Goal: Task Accomplishment & Management: Use online tool/utility

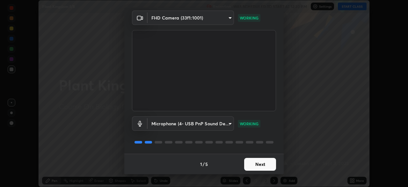
scroll to position [22, 0]
click at [251, 165] on button "Next" at bounding box center [260, 164] width 32 height 13
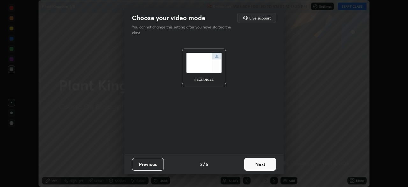
scroll to position [0, 0]
click at [252, 165] on button "Next" at bounding box center [260, 164] width 32 height 13
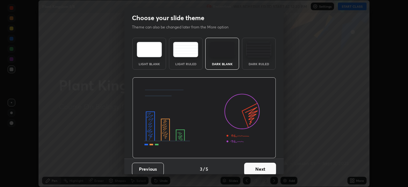
click at [257, 166] on button "Next" at bounding box center [260, 168] width 32 height 13
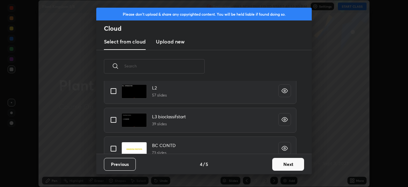
scroll to position [23, 0]
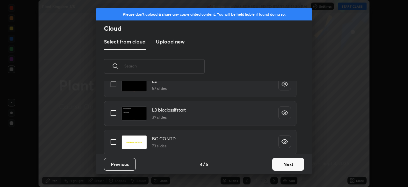
click at [164, 67] on input "text" at bounding box center [164, 65] width 80 height 27
click at [167, 68] on input "text" at bounding box center [164, 65] width 80 height 27
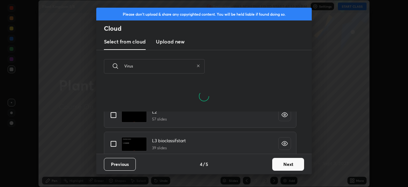
scroll to position [0, 0]
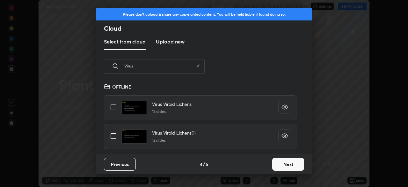
type input "Virus"
click at [114, 136] on input "grid" at bounding box center [113, 135] width 13 height 13
checkbox input "true"
click at [277, 164] on button "Next" at bounding box center [288, 164] width 32 height 13
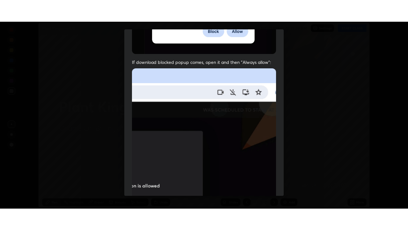
scroll to position [153, 0]
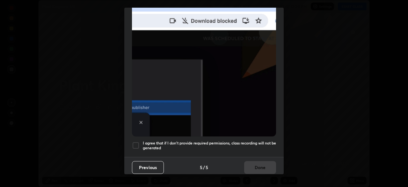
click at [182, 141] on h5 "I agree that if I don't provide required permissions, class recording will not …" at bounding box center [209, 145] width 133 height 10
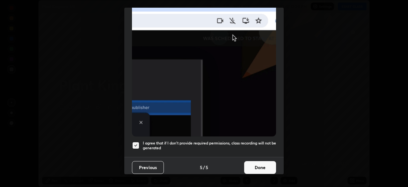
click at [247, 162] on button "Done" at bounding box center [260, 167] width 32 height 13
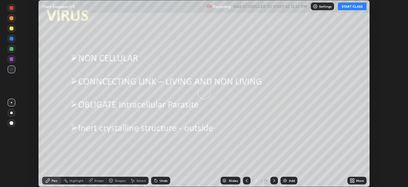
click at [246, 179] on icon at bounding box center [246, 180] width 5 height 5
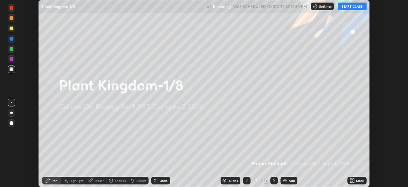
click at [291, 180] on div "Add" at bounding box center [292, 180] width 6 height 3
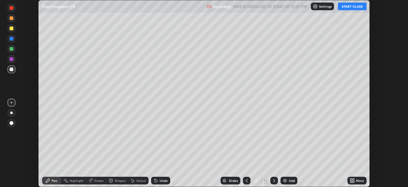
click at [351, 179] on icon at bounding box center [351, 179] width 2 height 2
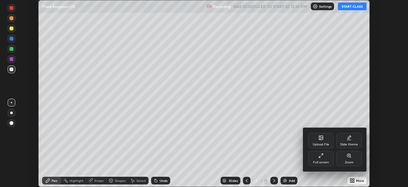
click at [284, 144] on div at bounding box center [204, 93] width 408 height 187
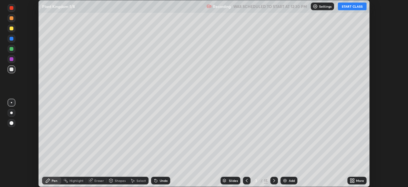
click at [285, 142] on div "Upload File Slide theme Full screen Zoom" at bounding box center [204, 93] width 408 height 187
click at [353, 9] on button "START CLASS" at bounding box center [352, 7] width 29 height 8
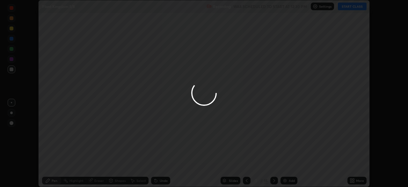
click at [338, 65] on div at bounding box center [204, 93] width 408 height 187
click at [337, 66] on div at bounding box center [204, 93] width 408 height 187
click at [331, 68] on div at bounding box center [204, 93] width 408 height 187
click at [320, 71] on div at bounding box center [204, 93] width 408 height 187
click at [176, 116] on div at bounding box center [204, 93] width 408 height 187
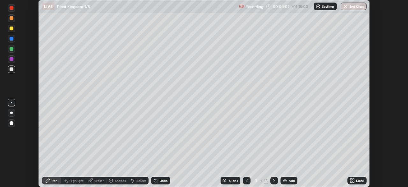
click at [15, 116] on div at bounding box center [12, 112] width 8 height 10
click at [351, 179] on icon at bounding box center [351, 179] width 2 height 2
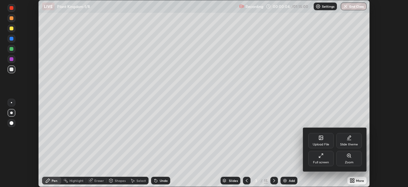
click at [320, 156] on icon at bounding box center [320, 157] width 2 height 2
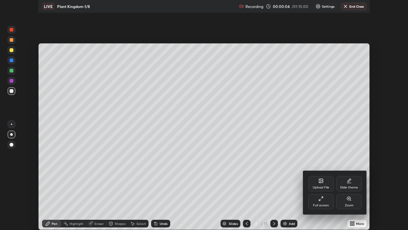
scroll to position [230, 408]
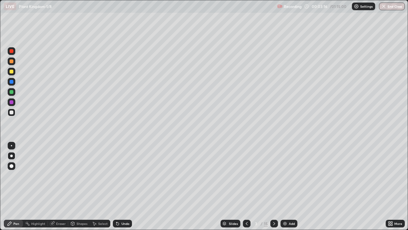
click at [233, 186] on div "Slides" at bounding box center [233, 223] width 9 height 3
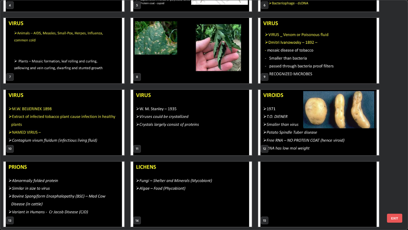
scroll to position [129, 0]
click at [343, 146] on img "grid" at bounding box center [318, 121] width 121 height 65
click at [342, 146] on img "grid" at bounding box center [318, 121] width 121 height 65
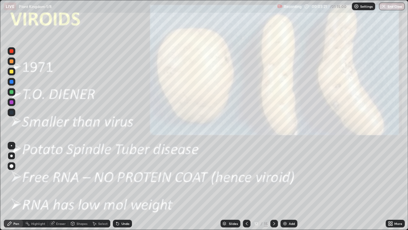
click at [342, 146] on img "grid" at bounding box center [318, 121] width 121 height 65
click at [392, 186] on icon at bounding box center [392, 222] width 2 height 2
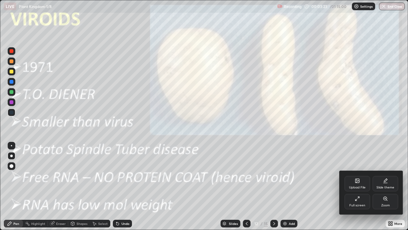
click at [391, 186] on div "Zoom" at bounding box center [386, 201] width 26 height 15
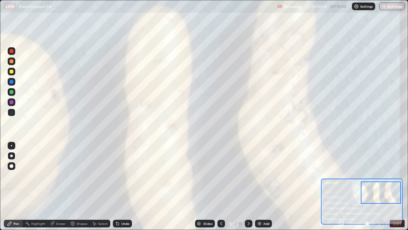
click at [342, 186] on icon at bounding box center [342, 222] width 2 height 0
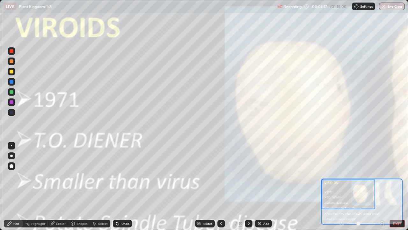
click at [248, 186] on icon at bounding box center [248, 223] width 5 height 5
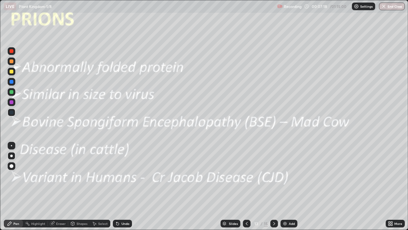
click at [392, 186] on icon at bounding box center [392, 225] width 2 height 2
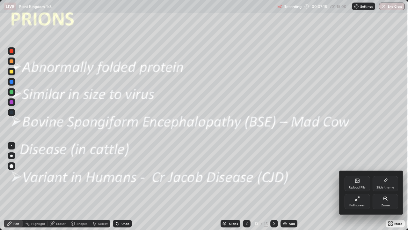
click at [388, 186] on div "Zoom" at bounding box center [386, 201] width 26 height 15
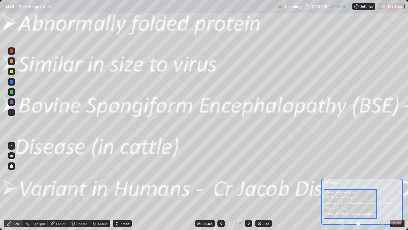
click at [13, 74] on div at bounding box center [12, 72] width 8 height 8
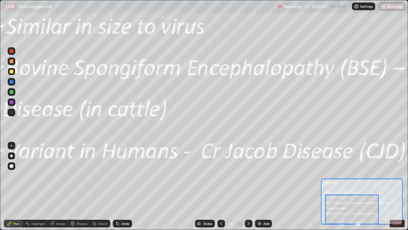
click at [269, 186] on div "Add" at bounding box center [263, 223] width 17 height 8
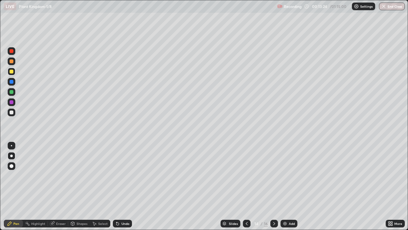
click at [284, 186] on img at bounding box center [285, 223] width 5 height 5
click at [290, 186] on div "Add" at bounding box center [289, 223] width 17 height 8
click at [11, 72] on div at bounding box center [12, 72] width 4 height 4
click at [11, 74] on div at bounding box center [12, 72] width 8 height 8
click at [14, 114] on div at bounding box center [12, 112] width 8 height 8
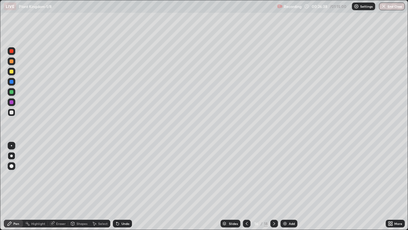
click at [10, 93] on div at bounding box center [12, 92] width 4 height 4
click at [15, 72] on div at bounding box center [12, 72] width 8 height 8
click at [96, 186] on icon at bounding box center [94, 223] width 5 height 5
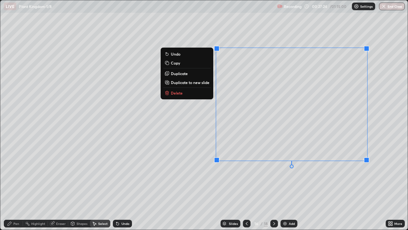
click at [17, 186] on div "Pen" at bounding box center [13, 223] width 19 height 8
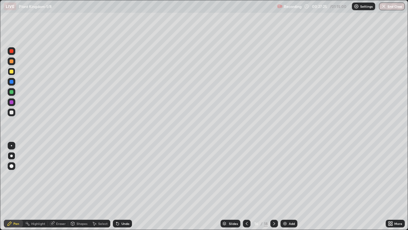
click at [13, 112] on div at bounding box center [12, 112] width 4 height 4
click at [80, 186] on div "Shapes" at bounding box center [79, 223] width 22 height 8
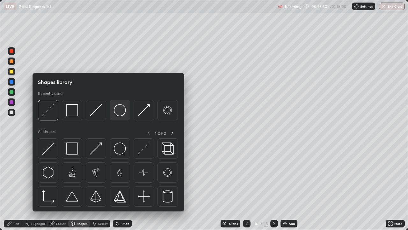
click at [118, 113] on img at bounding box center [120, 110] width 12 height 12
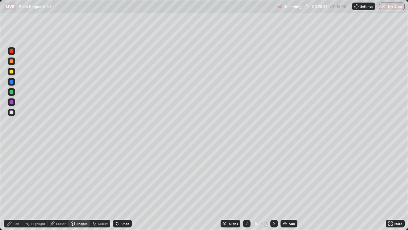
click at [13, 72] on div at bounding box center [12, 72] width 4 height 4
click at [13, 71] on div at bounding box center [12, 72] width 4 height 4
click at [11, 95] on div at bounding box center [12, 92] width 8 height 8
click at [12, 93] on div at bounding box center [12, 92] width 4 height 4
click at [75, 186] on div "Shapes" at bounding box center [79, 223] width 22 height 8
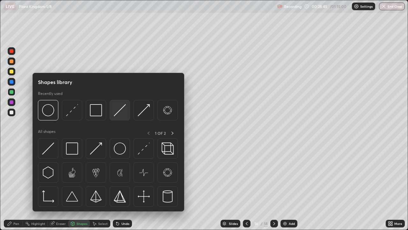
click at [112, 112] on div at bounding box center [120, 110] width 20 height 20
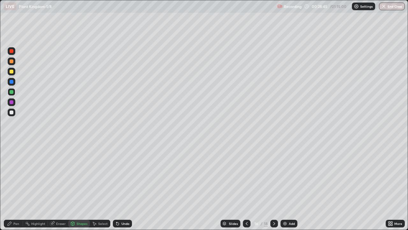
click at [11, 85] on div at bounding box center [12, 82] width 8 height 8
click at [11, 84] on div at bounding box center [12, 82] width 8 height 8
click at [13, 92] on div at bounding box center [12, 92] width 4 height 4
click at [12, 186] on icon at bounding box center [9, 223] width 5 height 5
click at [15, 186] on div "Pen" at bounding box center [16, 223] width 6 height 3
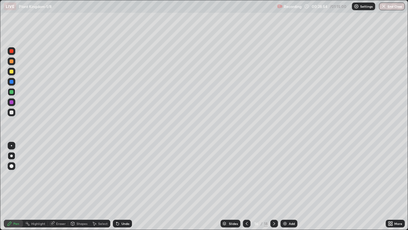
click at [12, 114] on div at bounding box center [12, 112] width 4 height 4
click at [12, 112] on div at bounding box center [12, 112] width 4 height 4
click at [61, 186] on div "Eraser" at bounding box center [61, 223] width 10 height 3
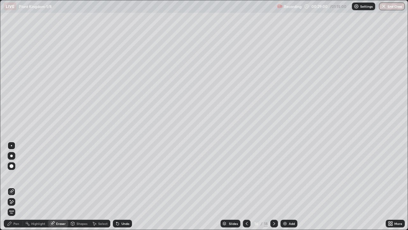
click at [38, 186] on div "Highlight" at bounding box center [38, 223] width 14 height 3
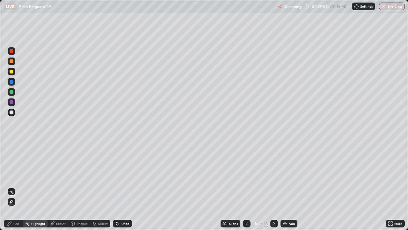
click at [11, 186] on icon at bounding box center [11, 201] width 1 height 1
click at [12, 112] on div at bounding box center [12, 112] width 4 height 4
click at [11, 101] on div at bounding box center [12, 102] width 4 height 4
click at [12, 92] on div at bounding box center [12, 92] width 4 height 4
click at [13, 71] on div at bounding box center [12, 72] width 4 height 4
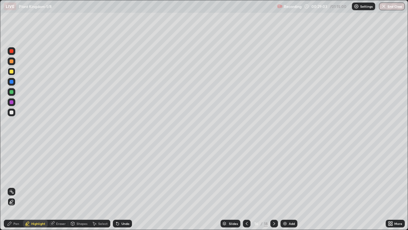
click at [13, 65] on div at bounding box center [12, 61] width 8 height 8
click at [15, 186] on div "Pen" at bounding box center [16, 223] width 6 height 3
click at [290, 186] on div "Add" at bounding box center [292, 223] width 6 height 3
click at [14, 73] on div at bounding box center [12, 72] width 8 height 8
click at [13, 113] on div at bounding box center [12, 112] width 4 height 4
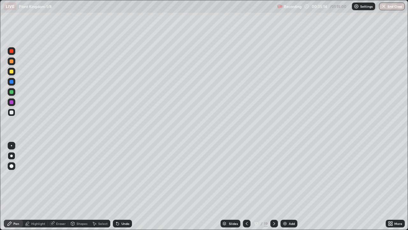
click at [102, 186] on div "Select" at bounding box center [100, 223] width 20 height 8
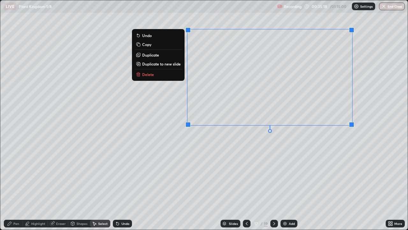
click at [13, 186] on div "Pen" at bounding box center [13, 223] width 19 height 8
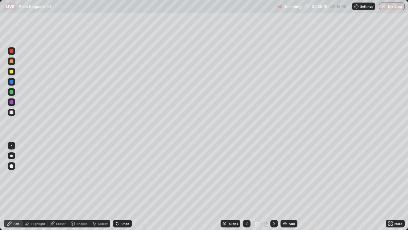
click at [11, 112] on div at bounding box center [12, 112] width 4 height 4
click at [11, 83] on div at bounding box center [12, 82] width 4 height 4
click at [14, 114] on div at bounding box center [12, 112] width 8 height 8
click at [12, 72] on div at bounding box center [12, 72] width 4 height 4
click at [99, 186] on div "Select" at bounding box center [103, 223] width 10 height 3
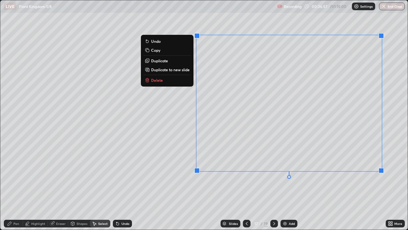
click at [12, 186] on div "Pen" at bounding box center [13, 223] width 19 height 8
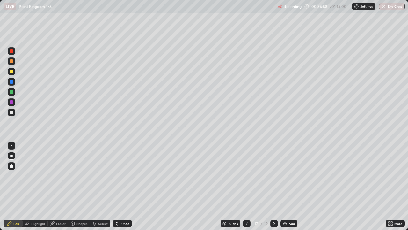
click at [15, 115] on div at bounding box center [12, 112] width 8 height 10
click at [57, 186] on div "Eraser" at bounding box center [58, 223] width 20 height 8
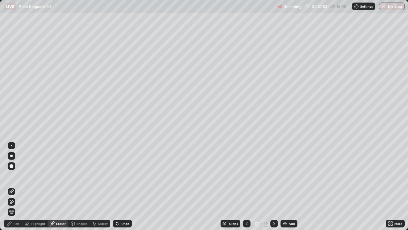
click at [81, 186] on div "Shapes" at bounding box center [79, 223] width 22 height 8
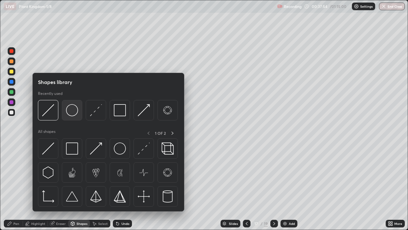
click at [66, 113] on div at bounding box center [72, 110] width 20 height 20
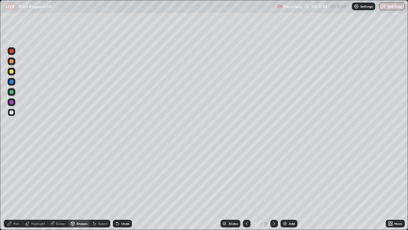
click at [9, 74] on div at bounding box center [12, 72] width 8 height 8
click at [11, 92] on div at bounding box center [12, 92] width 4 height 4
click at [81, 186] on div "Shapes" at bounding box center [82, 223] width 11 height 3
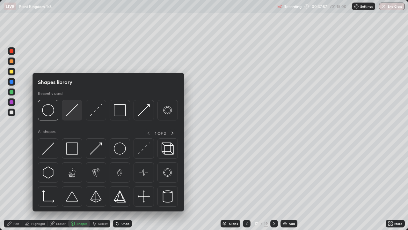
click at [73, 115] on img at bounding box center [72, 110] width 12 height 12
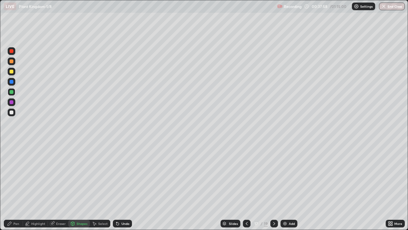
click at [14, 93] on div at bounding box center [12, 92] width 8 height 8
click at [16, 186] on div "Pen" at bounding box center [16, 223] width 6 height 3
click at [55, 186] on div "Eraser" at bounding box center [58, 223] width 20 height 8
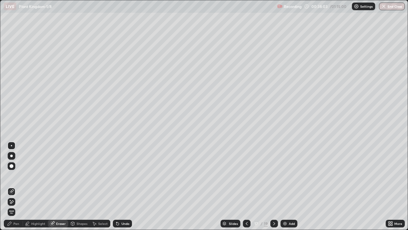
click at [39, 186] on div "Highlight" at bounding box center [38, 223] width 14 height 3
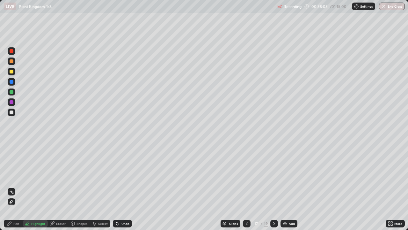
click at [13, 70] on div at bounding box center [12, 72] width 4 height 4
click at [12, 61] on div at bounding box center [12, 61] width 4 height 4
click at [14, 186] on div "Pen" at bounding box center [16, 223] width 6 height 3
click at [15, 186] on div "Pen" at bounding box center [13, 223] width 19 height 8
click at [11, 113] on div at bounding box center [12, 112] width 4 height 4
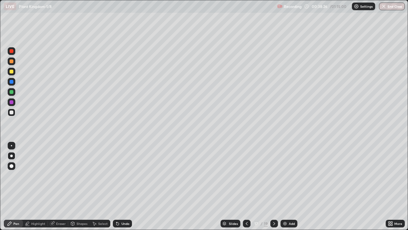
click at [12, 113] on div at bounding box center [12, 112] width 4 height 4
click at [288, 186] on div "Add" at bounding box center [289, 223] width 17 height 8
click at [11, 74] on div at bounding box center [12, 72] width 8 height 8
click at [11, 113] on div at bounding box center [12, 112] width 4 height 4
click at [124, 186] on div "Undo" at bounding box center [126, 223] width 8 height 3
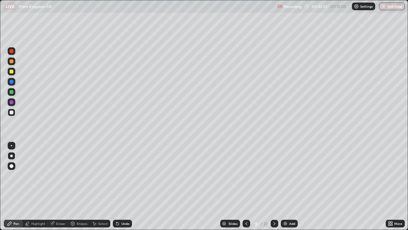
click at [123, 186] on div "Undo" at bounding box center [126, 223] width 8 height 3
click at [126, 186] on div "Undo" at bounding box center [126, 223] width 8 height 3
click at [14, 73] on div at bounding box center [12, 72] width 8 height 8
click at [12, 113] on div at bounding box center [12, 112] width 4 height 4
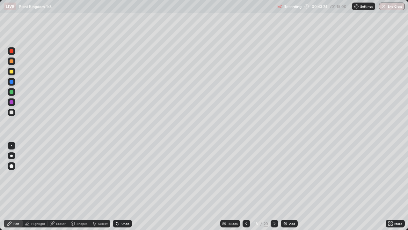
click at [13, 113] on div at bounding box center [12, 112] width 4 height 4
click at [102, 186] on div "Select" at bounding box center [103, 223] width 10 height 3
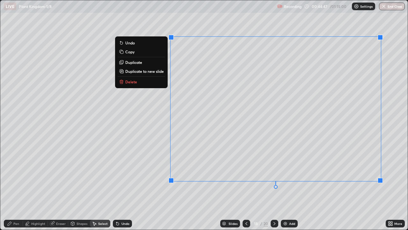
click at [10, 186] on div "Pen" at bounding box center [13, 223] width 19 height 8
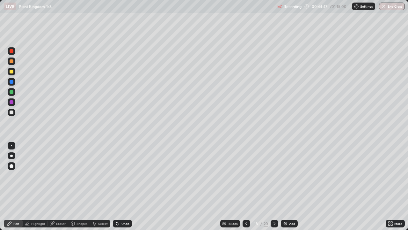
click at [10, 186] on div "Pen" at bounding box center [13, 223] width 19 height 8
click at [10, 115] on div at bounding box center [12, 112] width 8 height 8
click at [12, 94] on div at bounding box center [12, 92] width 8 height 8
click at [77, 186] on div "Shapes" at bounding box center [82, 223] width 11 height 3
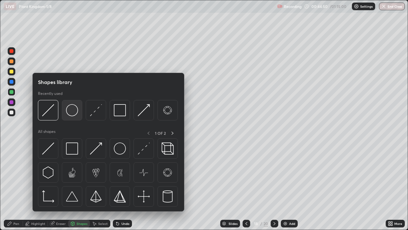
click at [68, 114] on img at bounding box center [72, 110] width 12 height 12
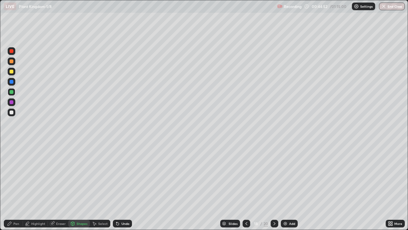
click at [75, 186] on div "Shapes" at bounding box center [79, 223] width 22 height 8
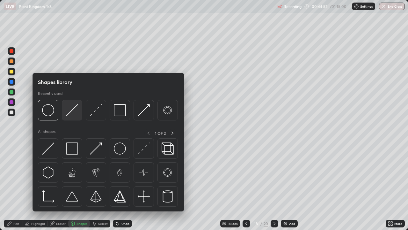
click at [74, 115] on img at bounding box center [72, 110] width 12 height 12
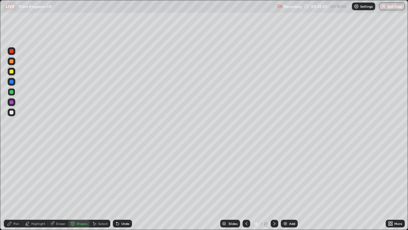
click at [37, 186] on div "Highlight" at bounding box center [38, 223] width 14 height 3
click at [12, 186] on icon at bounding box center [11, 201] width 5 height 5
click at [11, 62] on div at bounding box center [12, 61] width 4 height 4
click at [13, 61] on div at bounding box center [12, 61] width 4 height 4
click at [17, 186] on div "Pen" at bounding box center [13, 223] width 19 height 8
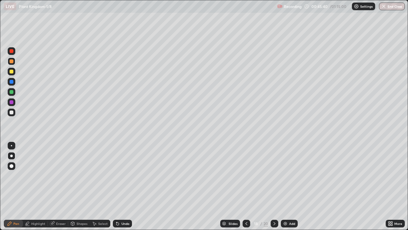
click at [18, 186] on div "Pen" at bounding box center [13, 223] width 19 height 8
click at [12, 113] on div at bounding box center [12, 112] width 4 height 4
click at [13, 114] on div at bounding box center [12, 112] width 4 height 4
click at [13, 115] on div at bounding box center [12, 112] width 8 height 8
click at [289, 186] on div "Add" at bounding box center [292, 223] width 6 height 3
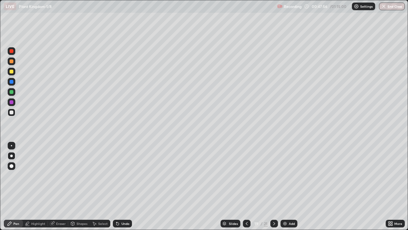
click at [12, 74] on div at bounding box center [12, 72] width 8 height 8
click at [82, 186] on div "Shapes" at bounding box center [79, 223] width 22 height 8
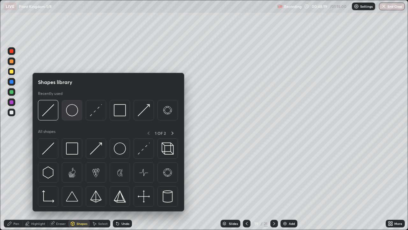
click at [73, 114] on img at bounding box center [72, 110] width 12 height 12
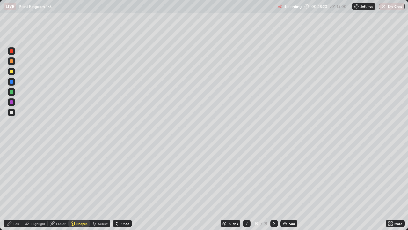
click at [15, 73] on div at bounding box center [12, 72] width 8 height 8
click at [13, 83] on div at bounding box center [12, 82] width 4 height 4
click at [124, 186] on div "Undo" at bounding box center [122, 223] width 19 height 8
click at [11, 186] on icon at bounding box center [10, 223] width 4 height 4
click at [9, 186] on icon at bounding box center [9, 223] width 5 height 5
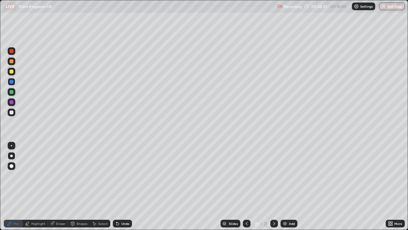
click at [79, 186] on div "Shapes" at bounding box center [82, 223] width 11 height 3
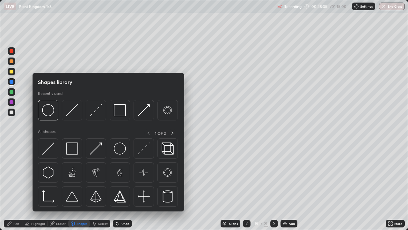
click at [392, 186] on icon at bounding box center [392, 222] width 2 height 2
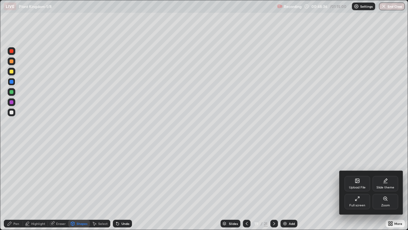
click at [387, 186] on div "Zoom" at bounding box center [385, 204] width 9 height 3
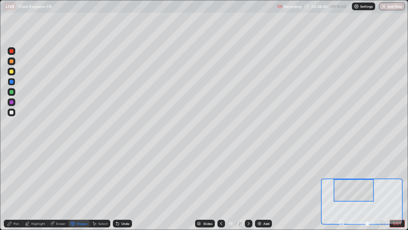
click at [76, 186] on div "Shapes" at bounding box center [79, 223] width 22 height 8
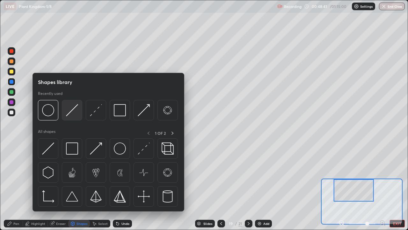
click at [73, 115] on img at bounding box center [72, 110] width 12 height 12
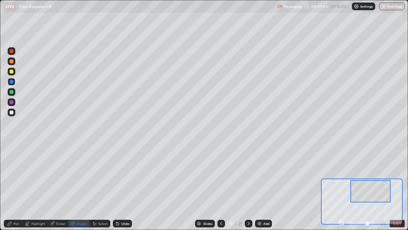
click at [99, 186] on div "Select" at bounding box center [103, 223] width 10 height 3
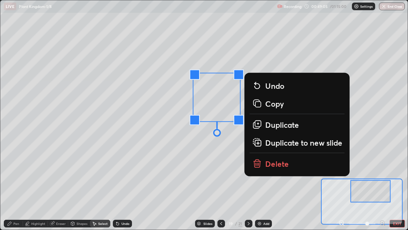
click at [261, 122] on icon at bounding box center [258, 123] width 6 height 6
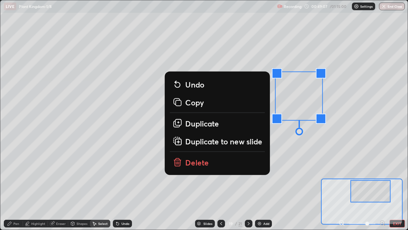
click at [223, 165] on button "Delete" at bounding box center [217, 161] width 95 height 15
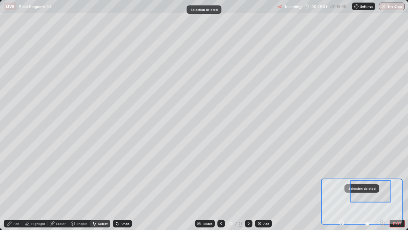
click at [81, 186] on div "Shapes" at bounding box center [82, 223] width 11 height 3
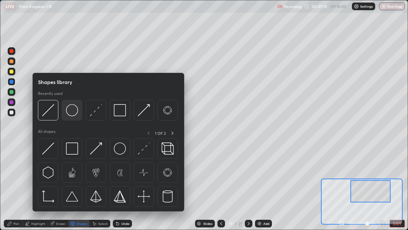
click at [76, 116] on img at bounding box center [72, 110] width 12 height 12
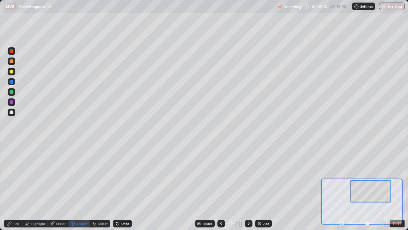
click at [12, 80] on div at bounding box center [12, 82] width 4 height 4
click at [83, 186] on div "Shapes" at bounding box center [82, 223] width 11 height 3
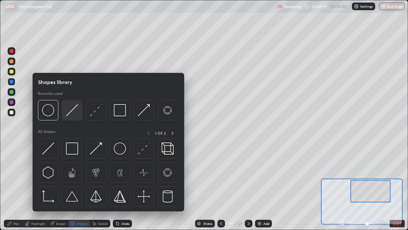
click at [71, 115] on img at bounding box center [72, 110] width 12 height 12
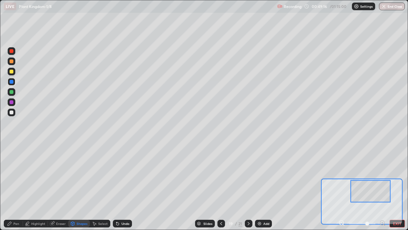
click at [15, 82] on div at bounding box center [12, 82] width 8 height 8
click at [397, 186] on button "EXIT" at bounding box center [397, 223] width 15 height 8
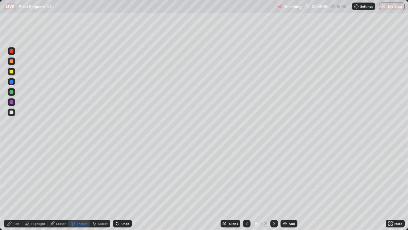
click at [392, 186] on icon at bounding box center [392, 222] width 2 height 2
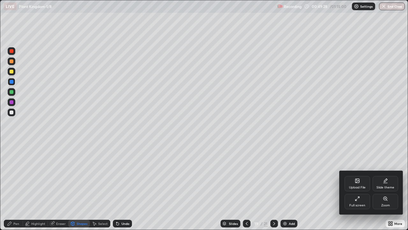
click at [389, 186] on div "Zoom" at bounding box center [385, 204] width 9 height 3
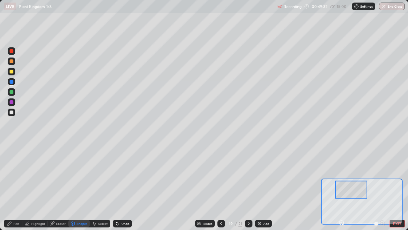
click at [43, 186] on div "Highlight" at bounding box center [38, 223] width 14 height 3
click at [11, 186] on icon at bounding box center [12, 204] width 4 height 0
click at [12, 112] on div at bounding box center [12, 112] width 4 height 4
click at [11, 101] on div at bounding box center [12, 102] width 4 height 4
click at [12, 92] on div at bounding box center [12, 92] width 4 height 4
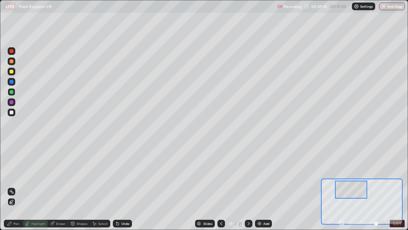
click at [17, 186] on div "Pen" at bounding box center [16, 223] width 6 height 3
click at [11, 145] on div at bounding box center [11, 145] width 1 height 1
click at [36, 186] on div "Highlight" at bounding box center [38, 223] width 14 height 3
click at [12, 186] on icon at bounding box center [11, 201] width 5 height 5
click at [122, 186] on div "Undo" at bounding box center [126, 223] width 8 height 3
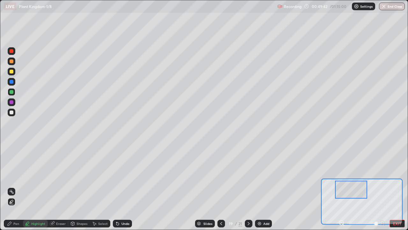
click at [123, 186] on div "Undo" at bounding box center [126, 223] width 8 height 3
click at [16, 186] on div "Pen" at bounding box center [16, 223] width 6 height 3
click at [13, 115] on div at bounding box center [12, 112] width 8 height 8
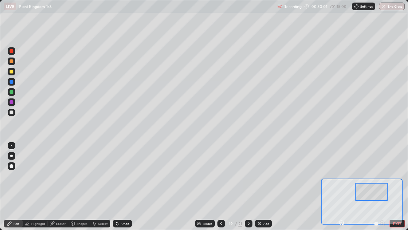
click at [402, 186] on button "EXIT" at bounding box center [397, 223] width 15 height 8
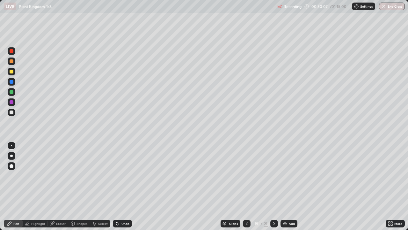
click at [98, 186] on div "Select" at bounding box center [103, 223] width 10 height 3
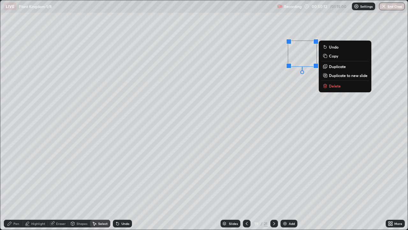
click at [296, 95] on div "0 ° Undo Copy Duplicate Duplicate to new slide Delete" at bounding box center [204, 114] width 408 height 229
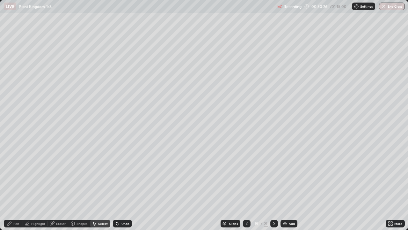
click at [11, 186] on div "Pen" at bounding box center [13, 223] width 19 height 8
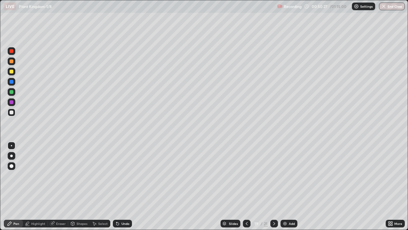
click at [12, 92] on div at bounding box center [12, 92] width 4 height 4
click at [14, 92] on div at bounding box center [12, 92] width 8 height 8
click at [13, 74] on div at bounding box center [12, 72] width 8 height 8
click at [8, 63] on div at bounding box center [12, 61] width 8 height 8
click at [102, 186] on div "Select" at bounding box center [103, 223] width 10 height 3
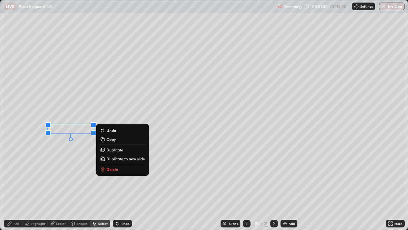
click at [18, 186] on div "Pen" at bounding box center [16, 223] width 6 height 3
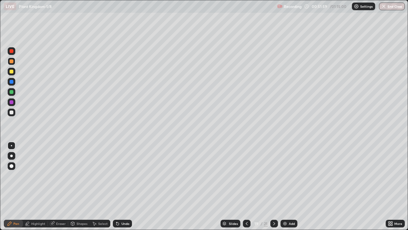
click at [9, 116] on div at bounding box center [12, 112] width 8 height 8
click at [12, 82] on div at bounding box center [12, 82] width 4 height 4
click at [12, 59] on div at bounding box center [12, 61] width 8 height 8
click at [13, 71] on div at bounding box center [12, 72] width 4 height 4
click at [11, 82] on div at bounding box center [12, 82] width 4 height 4
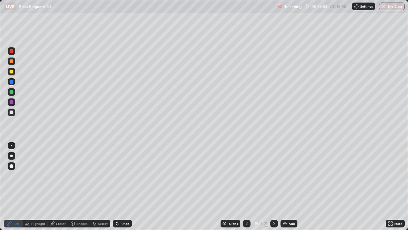
click at [103, 186] on div "Select" at bounding box center [103, 223] width 10 height 3
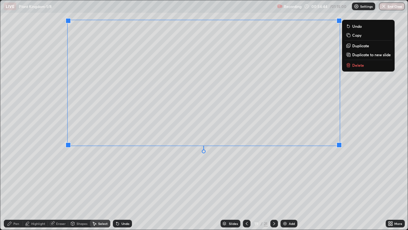
click at [14, 186] on div "Pen" at bounding box center [16, 223] width 6 height 3
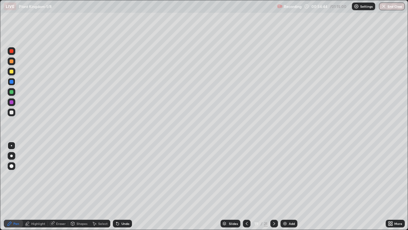
click at [12, 113] on div at bounding box center [12, 112] width 4 height 4
click at [11, 72] on div at bounding box center [12, 72] width 4 height 4
click at [12, 92] on div at bounding box center [12, 92] width 4 height 4
click at [11, 75] on div at bounding box center [12, 72] width 8 height 8
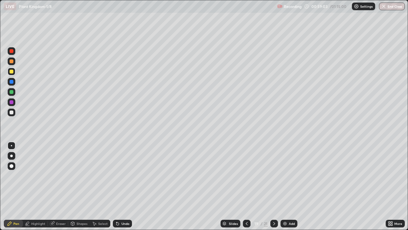
click at [84, 186] on div "Shapes" at bounding box center [82, 223] width 11 height 3
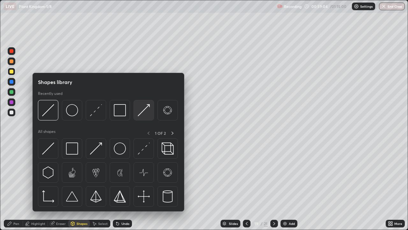
click at [141, 114] on img at bounding box center [144, 110] width 12 height 12
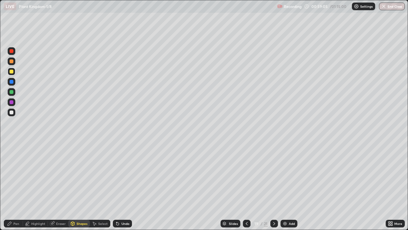
click at [14, 94] on div at bounding box center [12, 92] width 8 height 8
click at [14, 93] on div at bounding box center [12, 92] width 8 height 8
click at [11, 82] on div at bounding box center [12, 82] width 4 height 4
click at [9, 186] on div "Pen" at bounding box center [13, 223] width 19 height 8
click at [97, 186] on div "Select" at bounding box center [100, 223] width 20 height 8
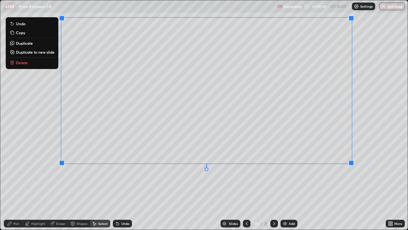
click at [13, 186] on div "Pen" at bounding box center [16, 223] width 6 height 3
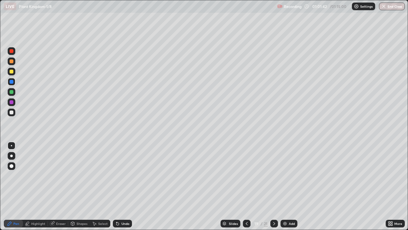
click at [13, 115] on div at bounding box center [12, 112] width 8 height 8
click at [14, 114] on div at bounding box center [12, 112] width 8 height 8
click at [122, 186] on div "Undo" at bounding box center [126, 223] width 8 height 3
click at [100, 186] on div "Select" at bounding box center [103, 223] width 10 height 3
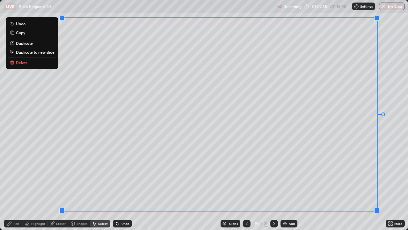
click at [17, 186] on div "Pen" at bounding box center [16, 223] width 6 height 3
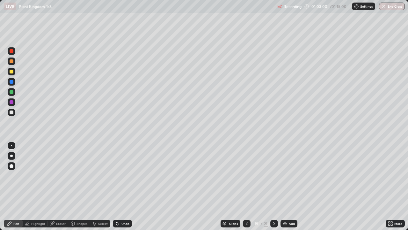
click at [104, 186] on div "Select" at bounding box center [103, 223] width 10 height 3
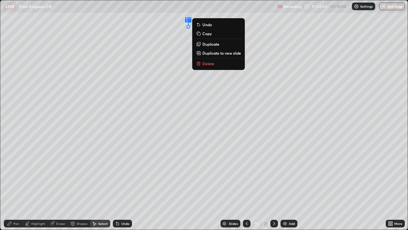
click at [205, 64] on p "Delete" at bounding box center [209, 63] width 12 height 5
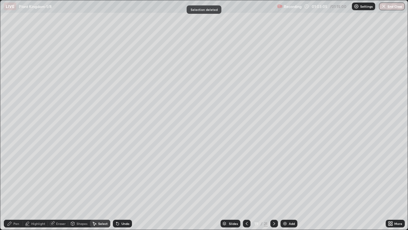
click at [15, 186] on div "Pen" at bounding box center [16, 223] width 6 height 3
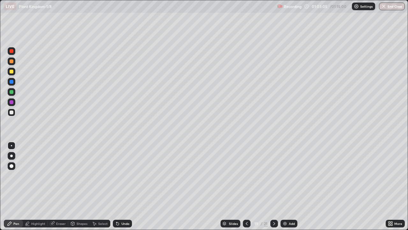
click at [12, 73] on div at bounding box center [12, 72] width 4 height 4
click at [61, 186] on div "Eraser" at bounding box center [61, 223] width 10 height 3
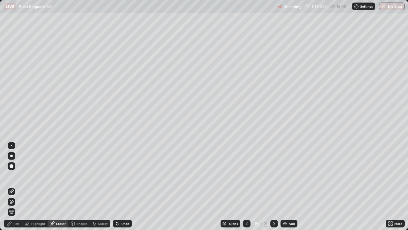
click at [10, 186] on icon at bounding box center [9, 223] width 5 height 5
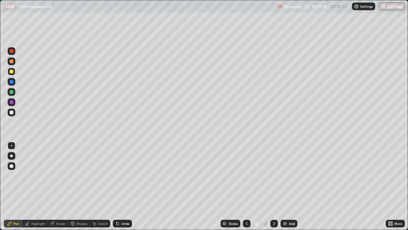
click at [15, 102] on div at bounding box center [12, 102] width 8 height 8
click at [14, 101] on div at bounding box center [12, 102] width 8 height 8
click at [388, 6] on button "End Class" at bounding box center [392, 7] width 26 height 8
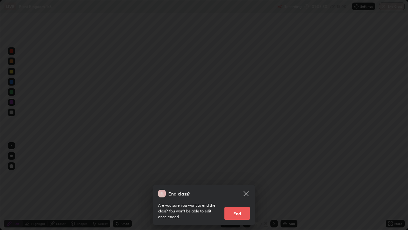
click at [244, 186] on button "End" at bounding box center [238, 213] width 26 height 13
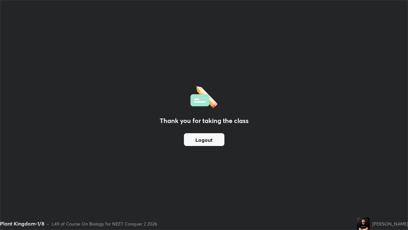
click at [194, 144] on button "Logout" at bounding box center [204, 139] width 41 height 13
click at [193, 144] on button "Logout" at bounding box center [204, 139] width 41 height 13
